Goal: Task Accomplishment & Management: Manage account settings

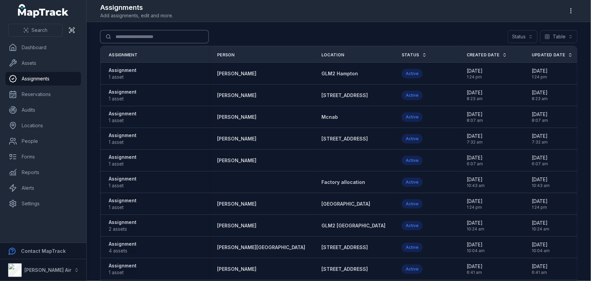
click at [139, 34] on input "Search for assignments" at bounding box center [154, 36] width 108 height 13
type input "*********"
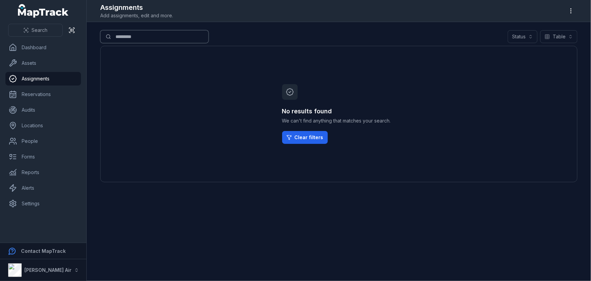
drag, startPoint x: 152, startPoint y: 32, endPoint x: 80, endPoint y: 33, distance: 71.8
click at [86, 32] on div "Search Dashboard Assets Assignments Reservations Audits Locations People Forms …" at bounding box center [295, 140] width 591 height 281
click at [53, 141] on link "People" at bounding box center [43, 141] width 76 height 14
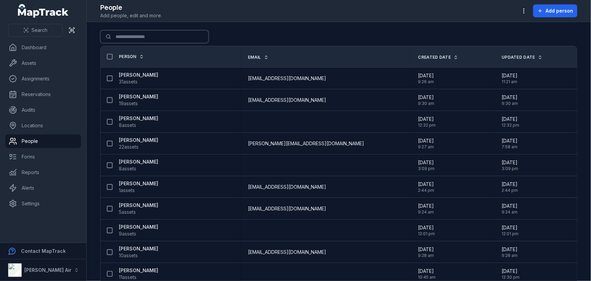
click at [134, 37] on input "Search for people" at bounding box center [154, 36] width 108 height 13
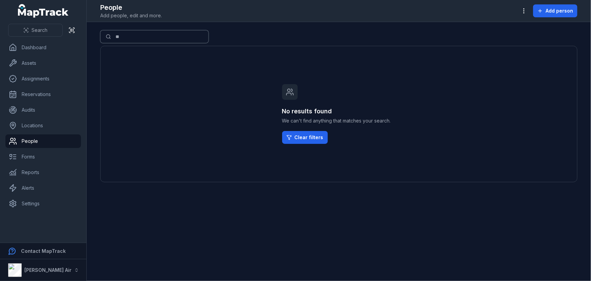
type input "*"
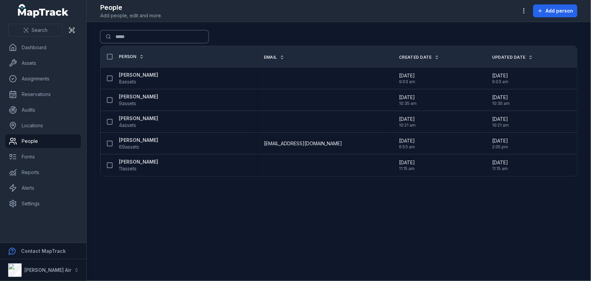
type input "*****"
click at [28, 210] on nav "Dashboard Assets Assignments Reservations Audits Locations People Forms Reports…" at bounding box center [43, 142] width 86 height 202
click at [29, 207] on link "Settings" at bounding box center [43, 204] width 76 height 14
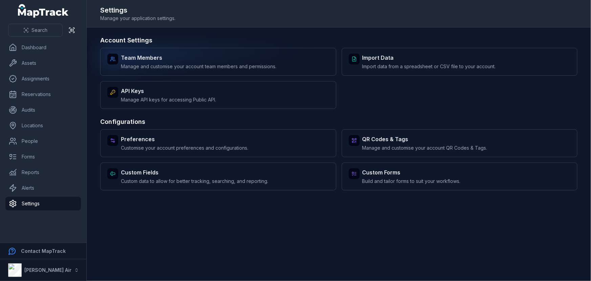
click at [142, 62] on div "Team Members Manage and customise your account team members and permissions." at bounding box center [199, 62] width 156 height 16
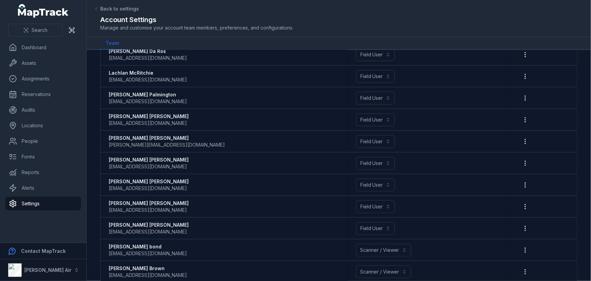
scroll to position [209, 0]
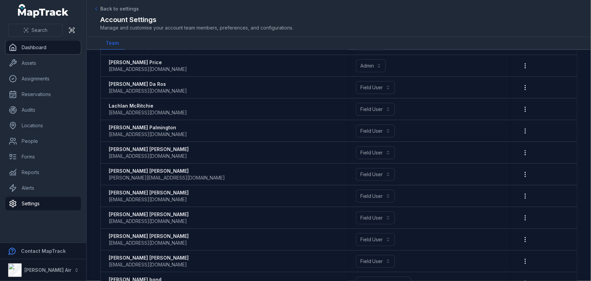
click at [24, 48] on link "Dashboard" at bounding box center [43, 48] width 76 height 14
click at [110, 8] on span "Back to settings" at bounding box center [119, 8] width 39 height 7
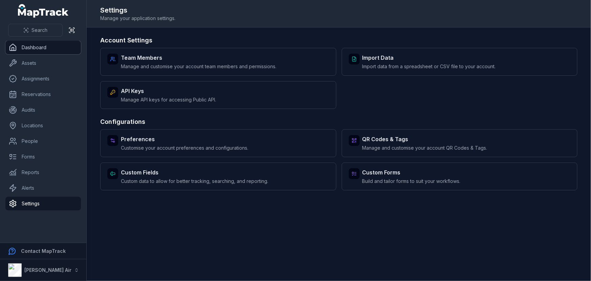
click at [36, 45] on link "Dashboard" at bounding box center [43, 48] width 76 height 14
